Goal: Task Accomplishment & Management: Manage account settings

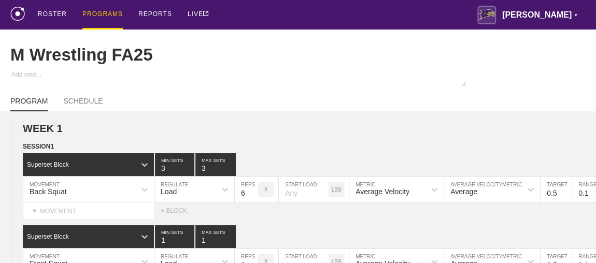
click at [98, 13] on div "PROGRAMS" at bounding box center [102, 15] width 40 height 30
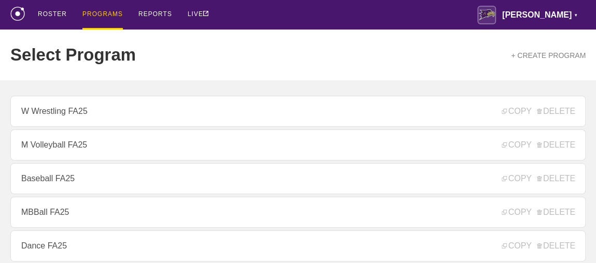
scroll to position [141, 0]
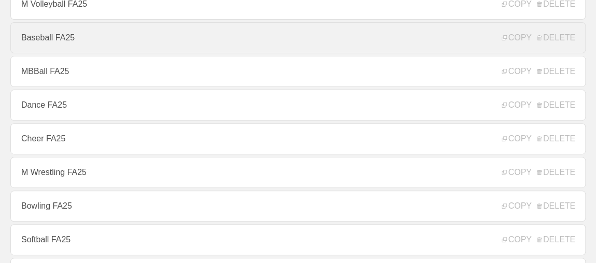
click at [63, 49] on link "Baseball FA25" at bounding box center [297, 37] width 575 height 31
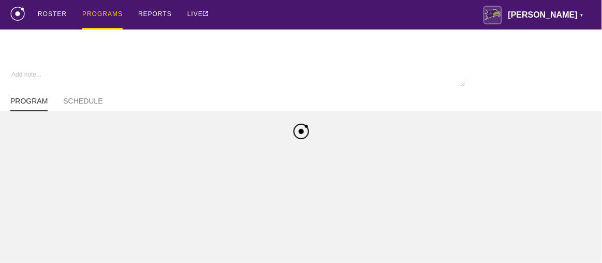
type textarea "x"
type input "Baseball FA25"
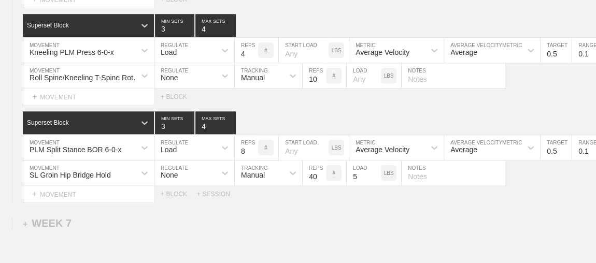
scroll to position [6453, 0]
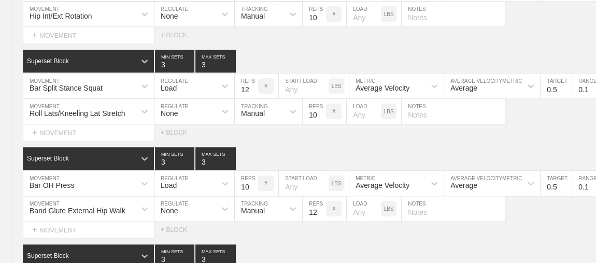
scroll to position [0, 0]
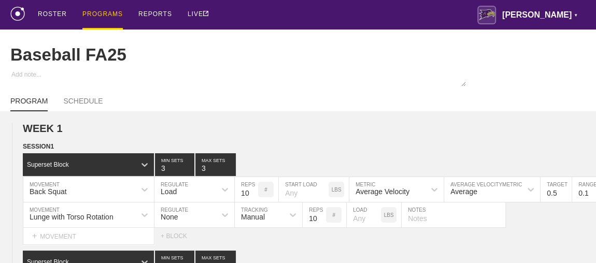
click at [91, 16] on div "PROGRAMS" at bounding box center [102, 15] width 40 height 30
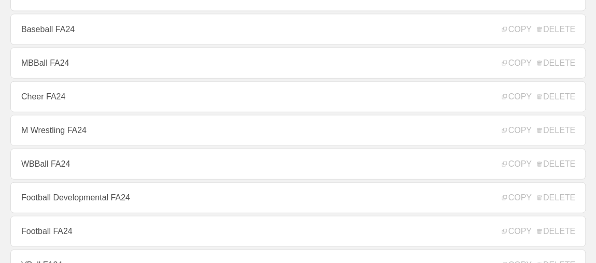
scroll to position [1168, 0]
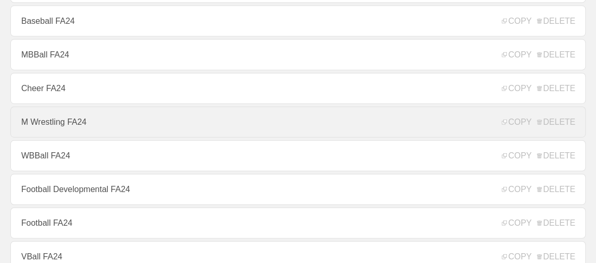
click at [104, 117] on link "M Wrestling FA24" at bounding box center [297, 122] width 575 height 31
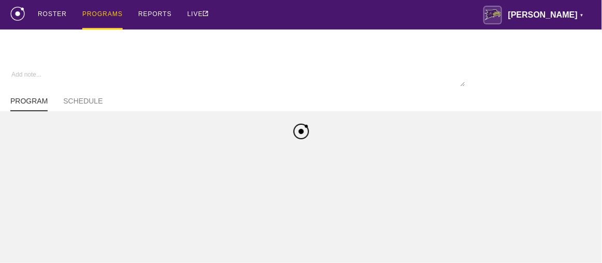
click at [369, 16] on div "ROSTER PROGRAMS REPORTS LIVE [PERSON_NAME] ▼ [PERSON_NAME][EMAIL_ADDRESS][PERSO…" at bounding box center [301, 15] width 582 height 30
type textarea "x"
type input "M Wrestling FA24"
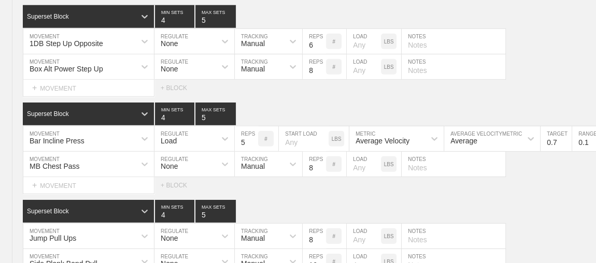
scroll to position [11415, 0]
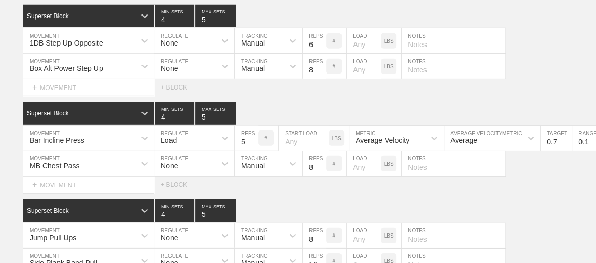
click at [369, 54] on input "number" at bounding box center [364, 66] width 34 height 25
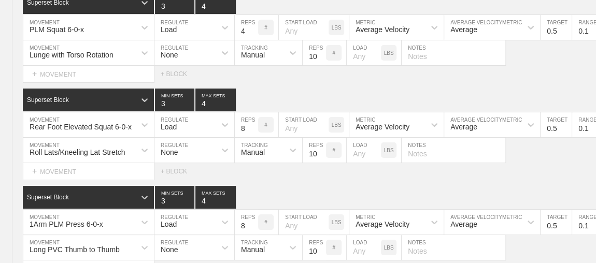
scroll to position [0, 0]
